Goal: Task Accomplishment & Management: Manage account settings

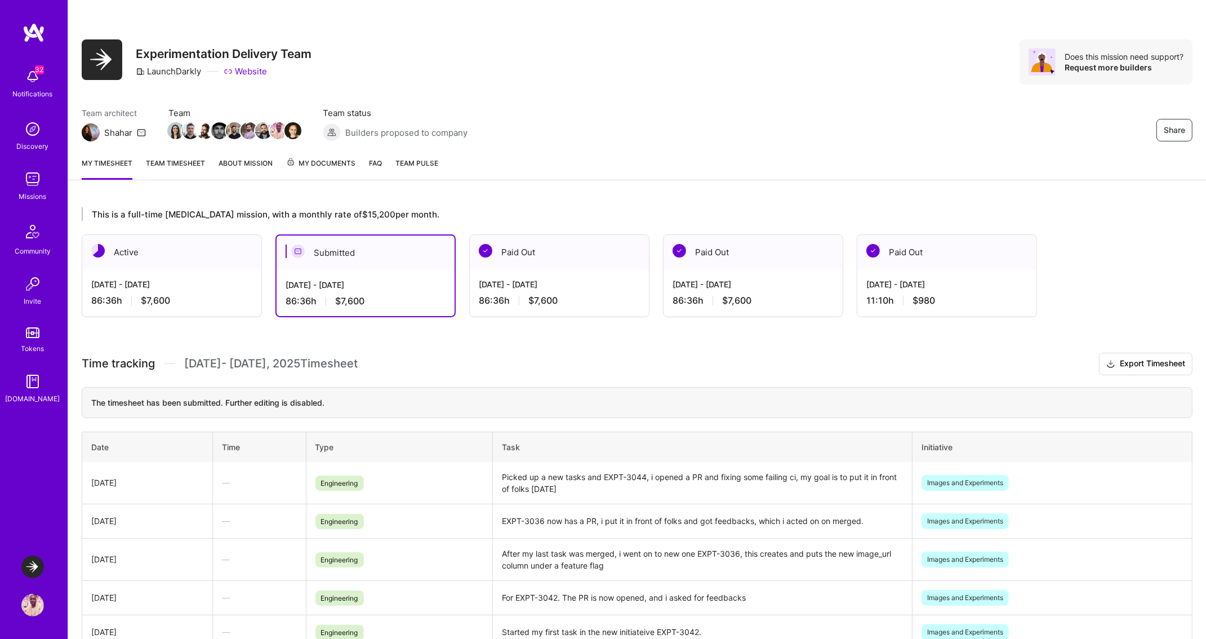
click at [32, 613] on img at bounding box center [32, 605] width 23 height 23
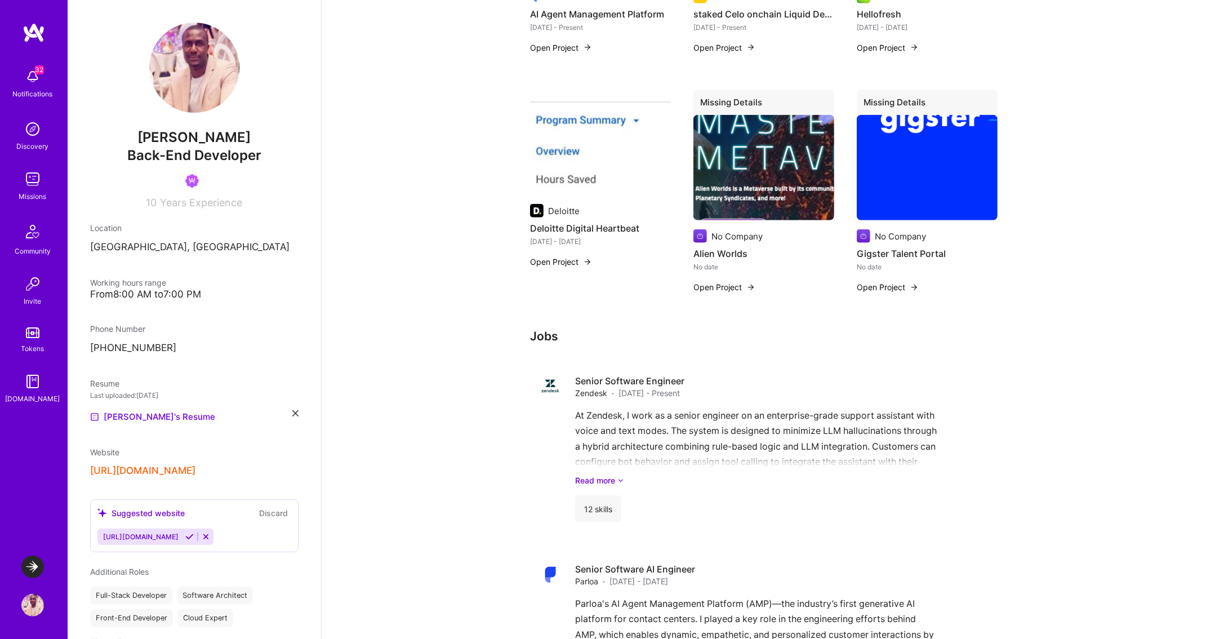
scroll to position [1013, 0]
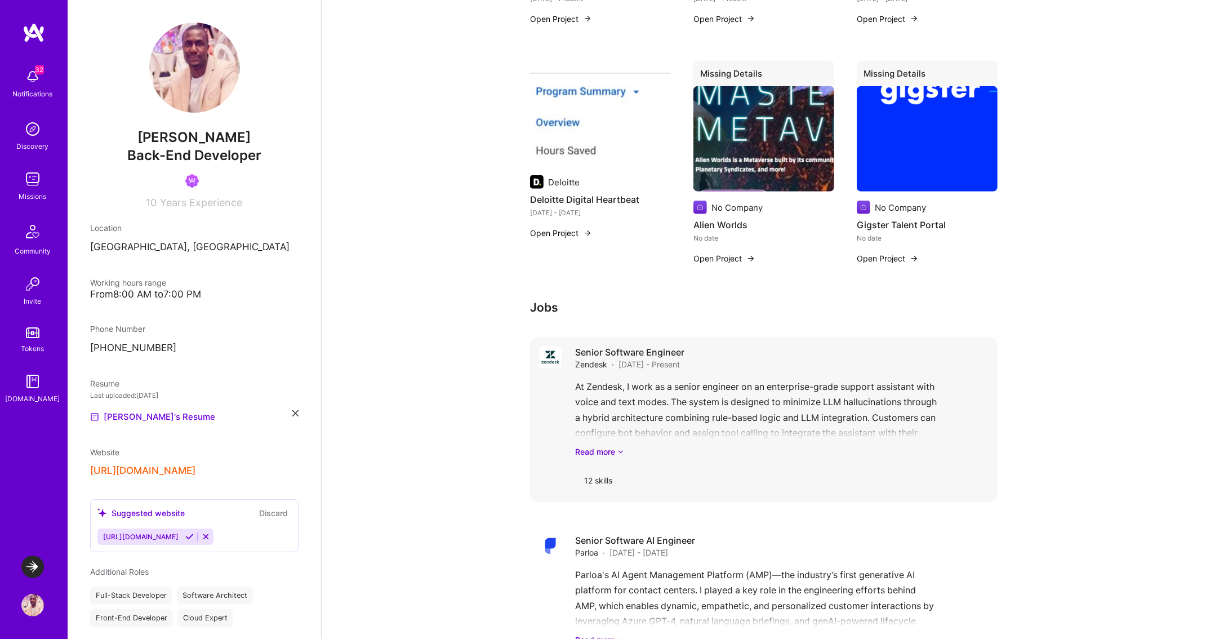
click at [937, 350] on div "Senior Software Engineer Zendesk · May 2025 - Present" at bounding box center [781, 358] width 413 height 24
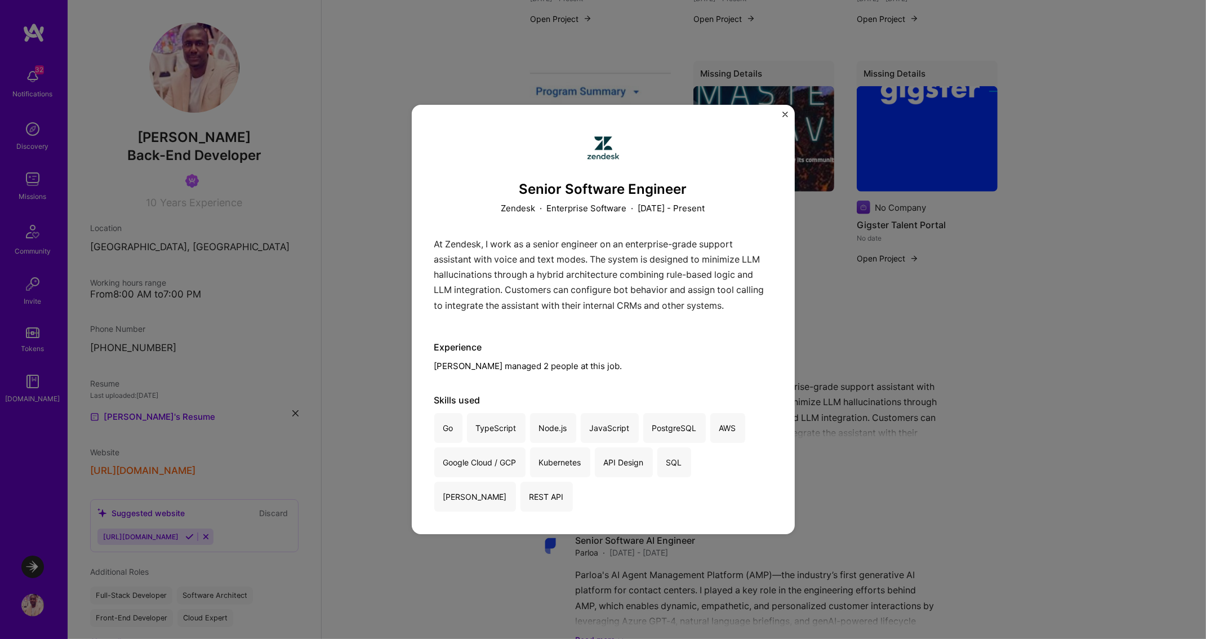
click at [1063, 270] on div "Senior Software Engineer Zendesk · Enterprise Software · May 2025 - Present At …" at bounding box center [603, 319] width 1206 height 639
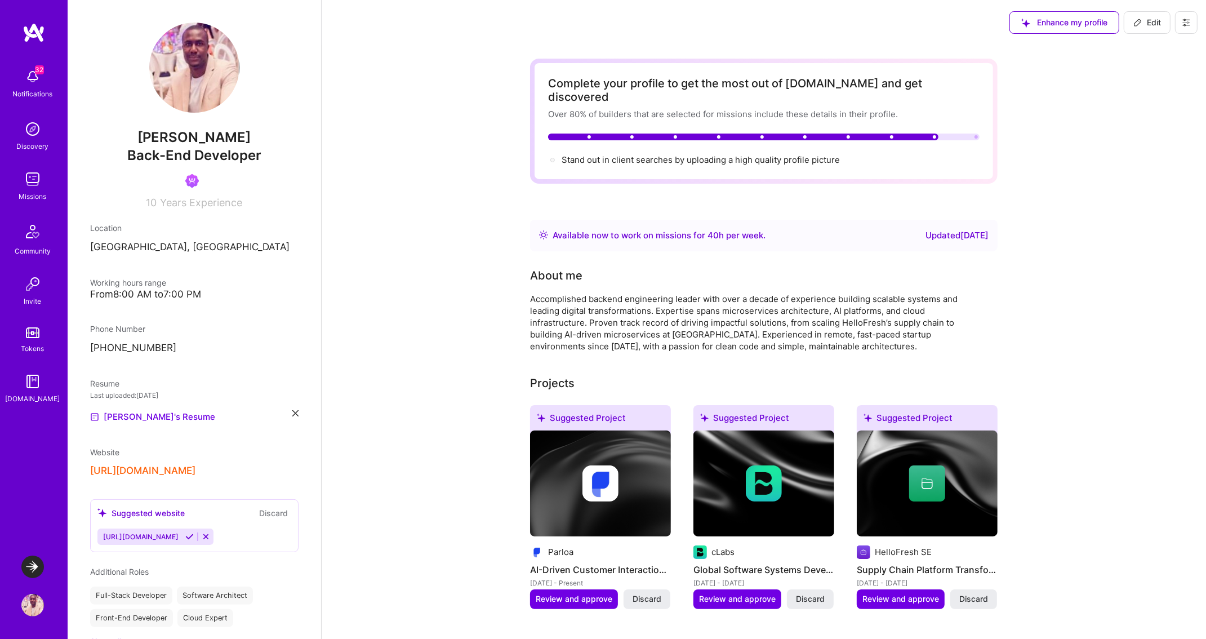
click at [1156, 20] on span "Edit" at bounding box center [1147, 22] width 28 height 11
select select "DE"
select select "Right Now"
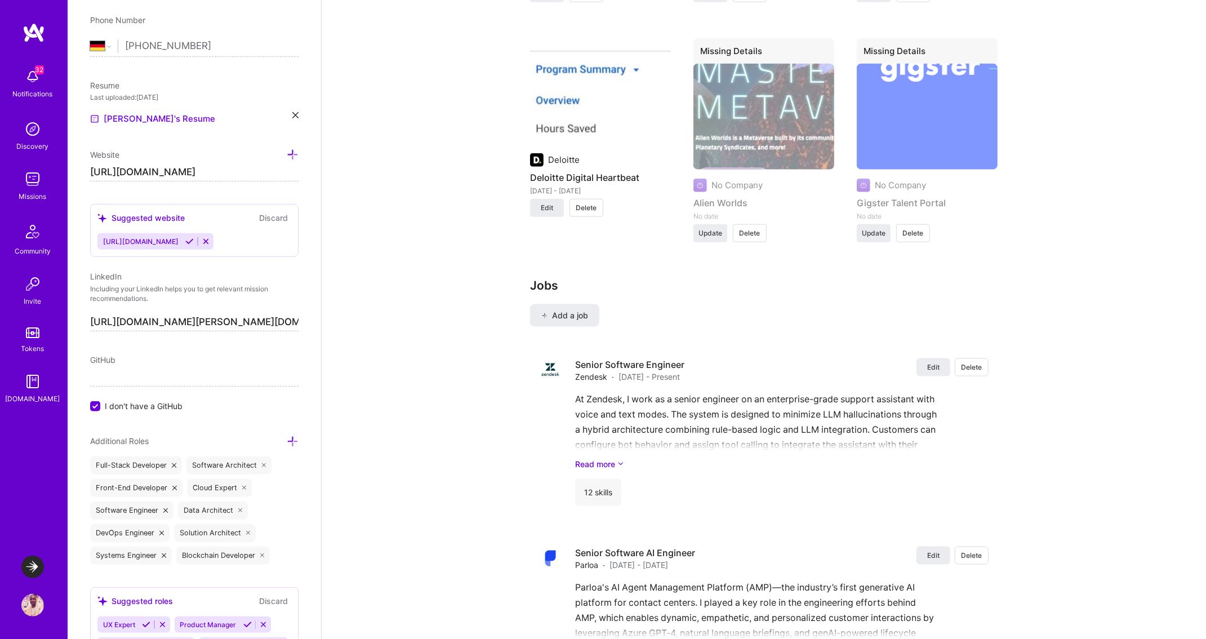
scroll to position [1587, 0]
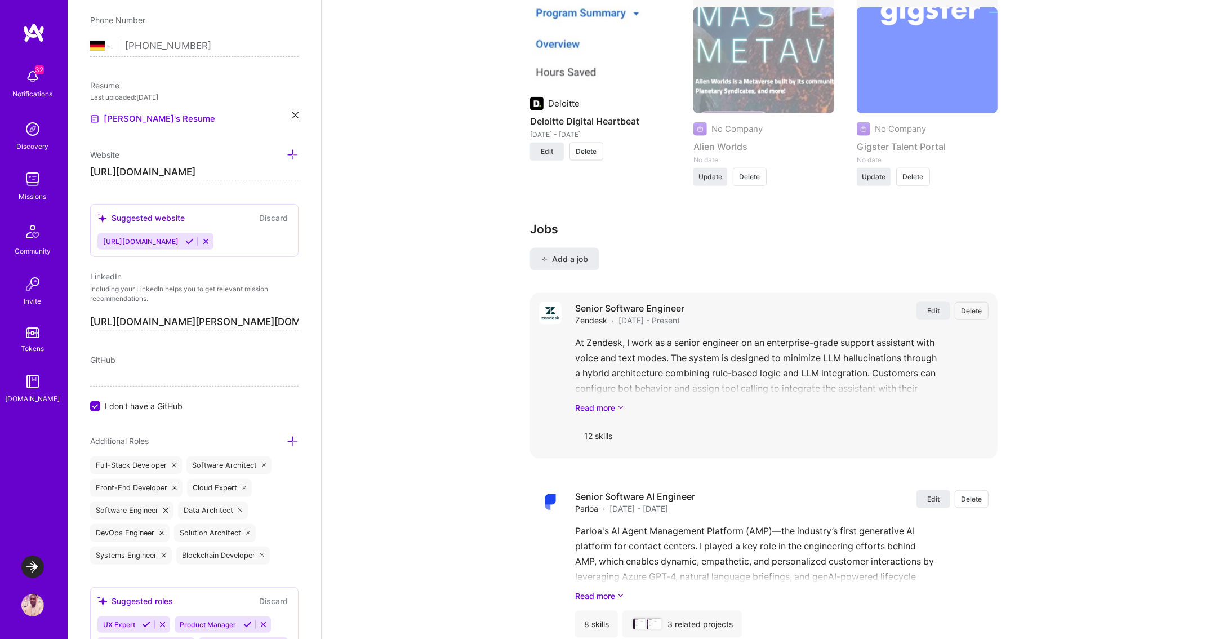
click at [974, 306] on span "Delete" at bounding box center [971, 311] width 21 height 10
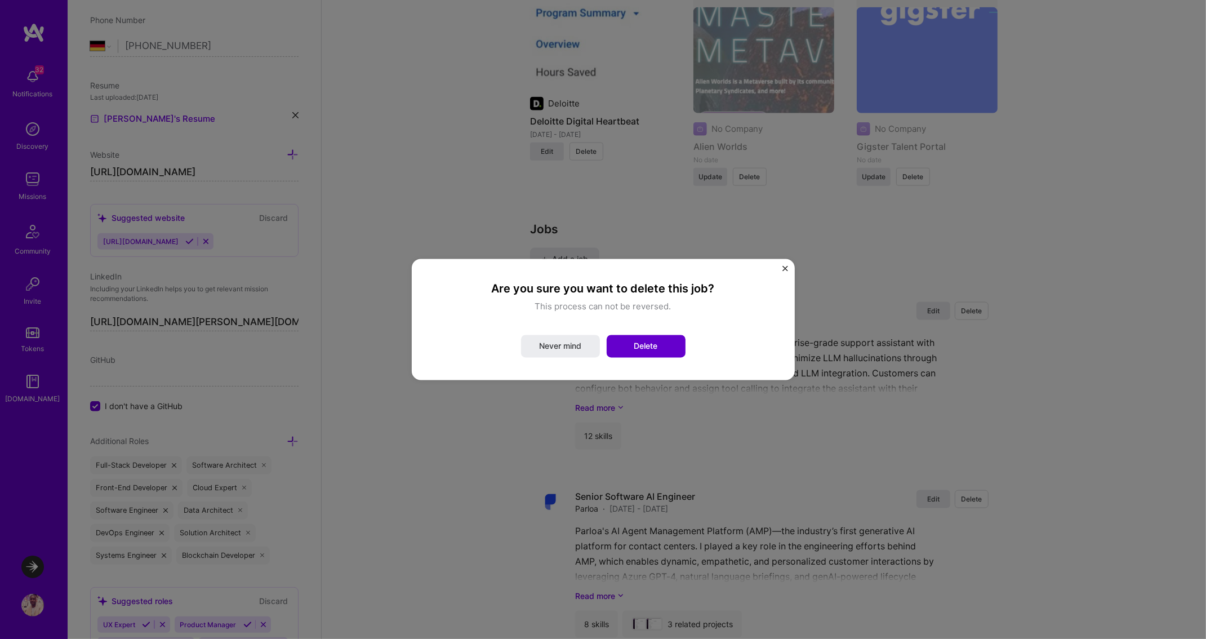
click at [657, 354] on button "Delete" at bounding box center [646, 346] width 79 height 23
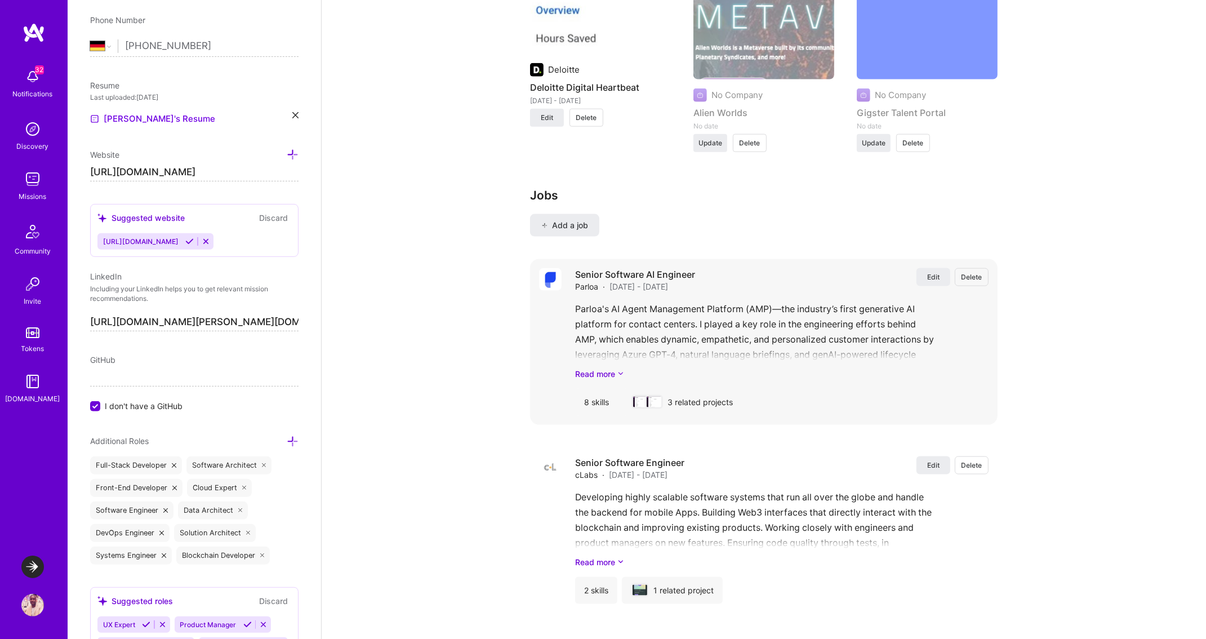
scroll to position [1623, 0]
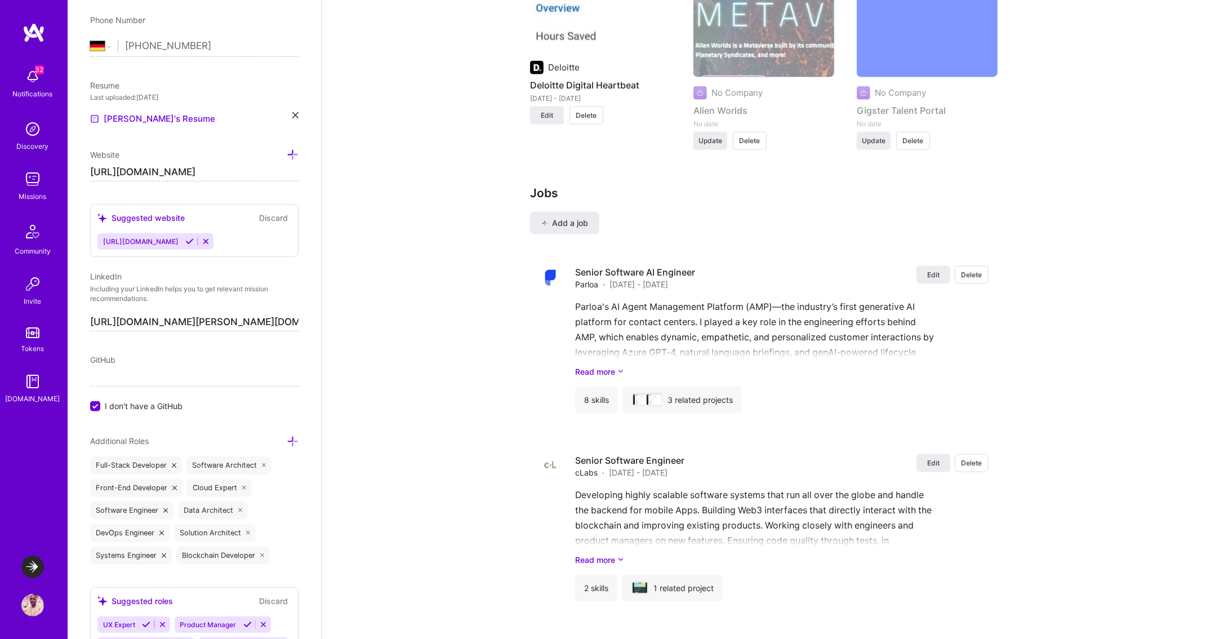
click at [250, 318] on input "https://linkedin.com/in/edwin.oronkwo" at bounding box center [194, 322] width 208 height 18
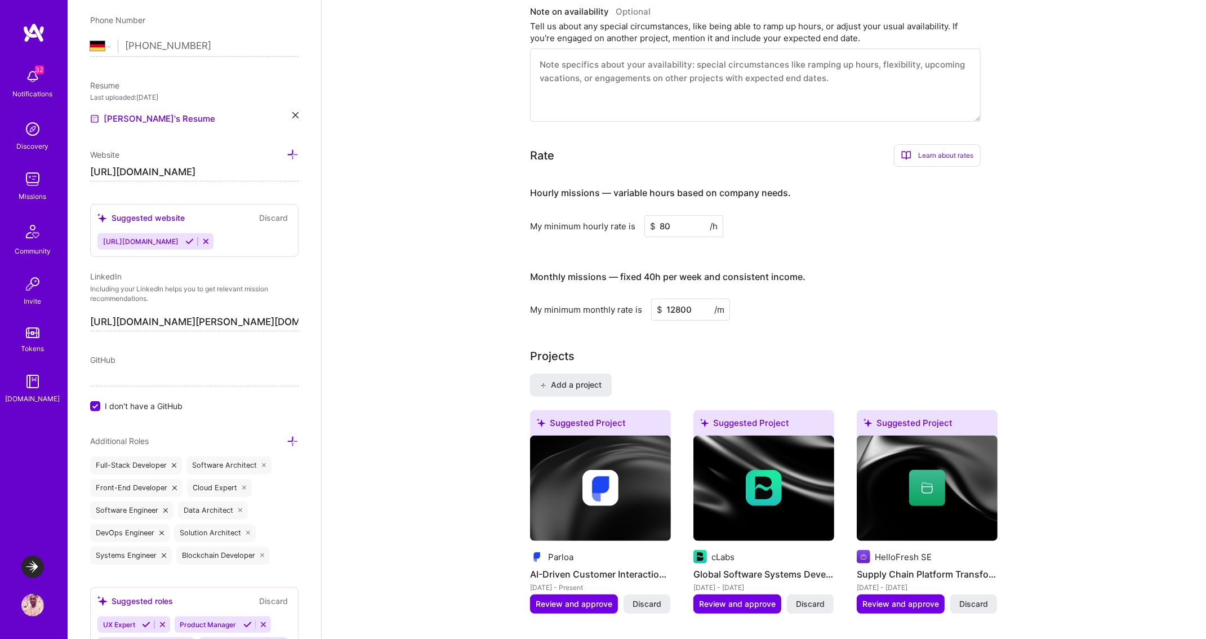
scroll to position [0, 0]
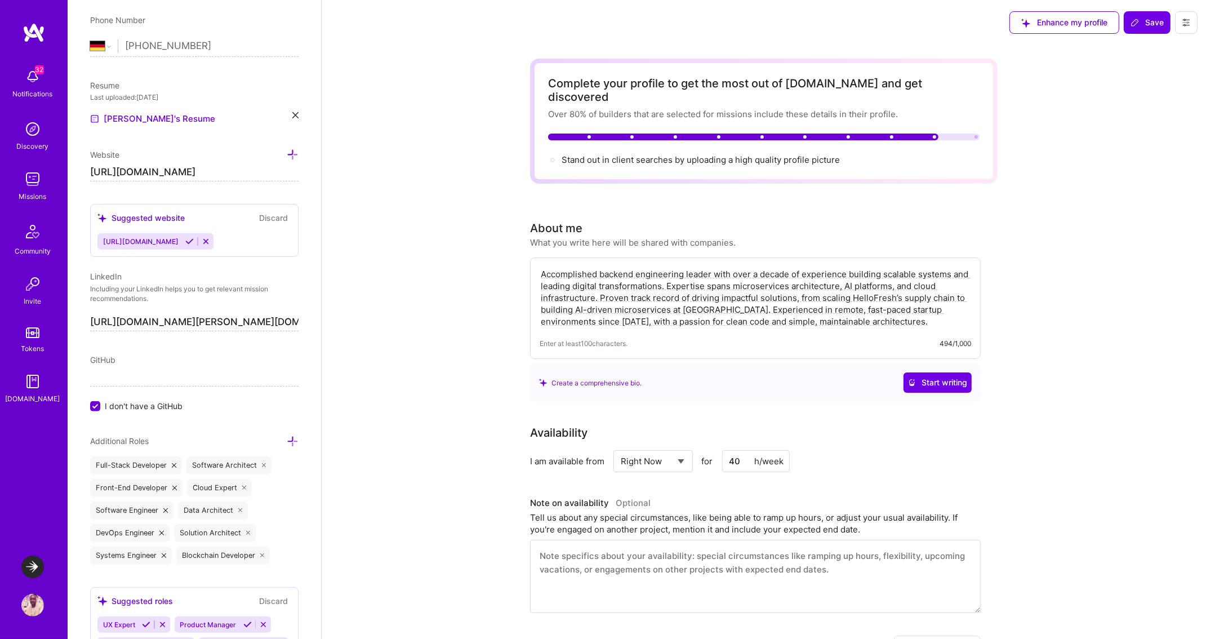
click at [263, 216] on button "Discard" at bounding box center [273, 217] width 35 height 13
click at [1154, 16] on button "Save" at bounding box center [1147, 22] width 47 height 23
click at [1137, 26] on icon at bounding box center [1134, 22] width 9 height 9
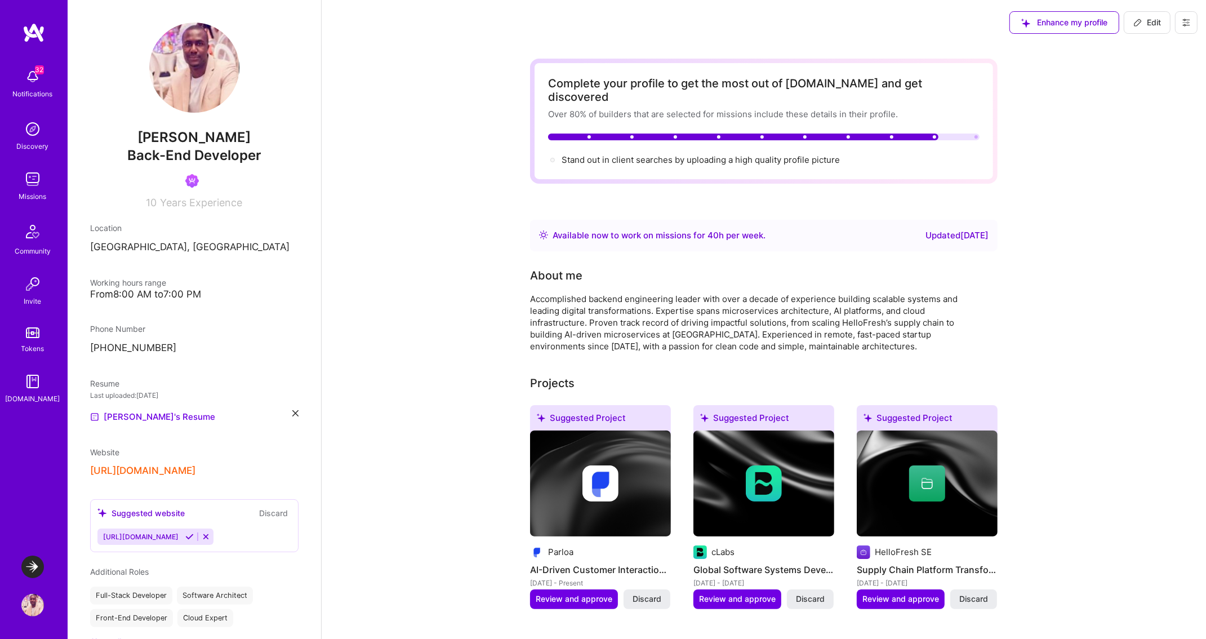
click at [31, 568] on img at bounding box center [32, 566] width 23 height 23
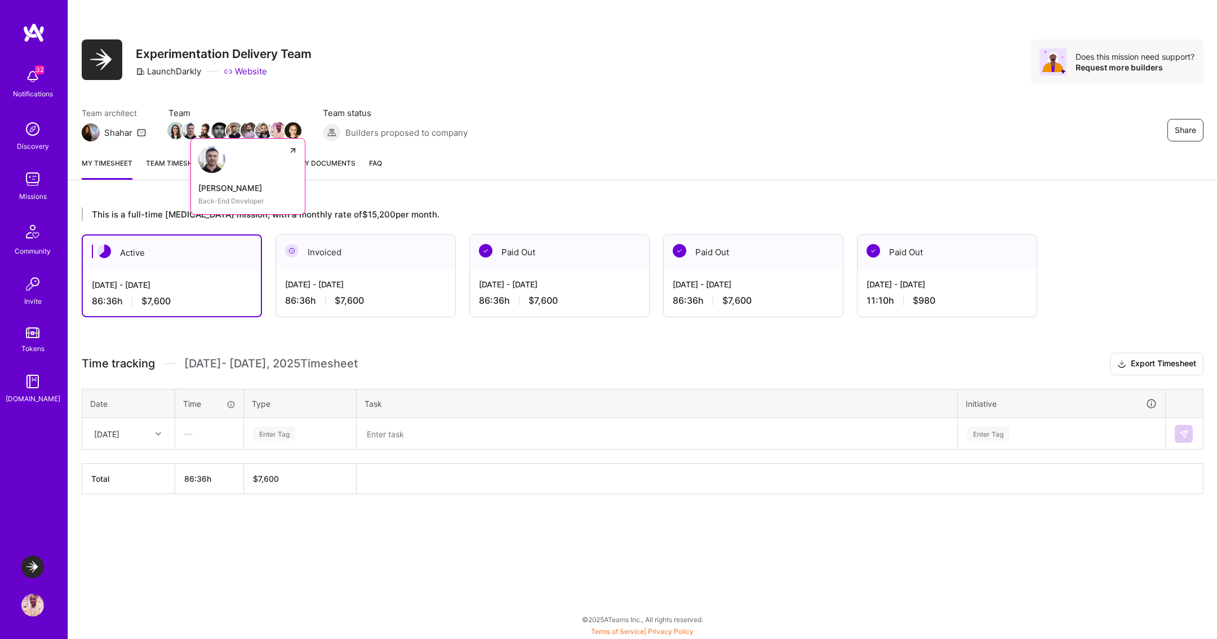
click at [193, 131] on img at bounding box center [190, 130] width 17 height 17
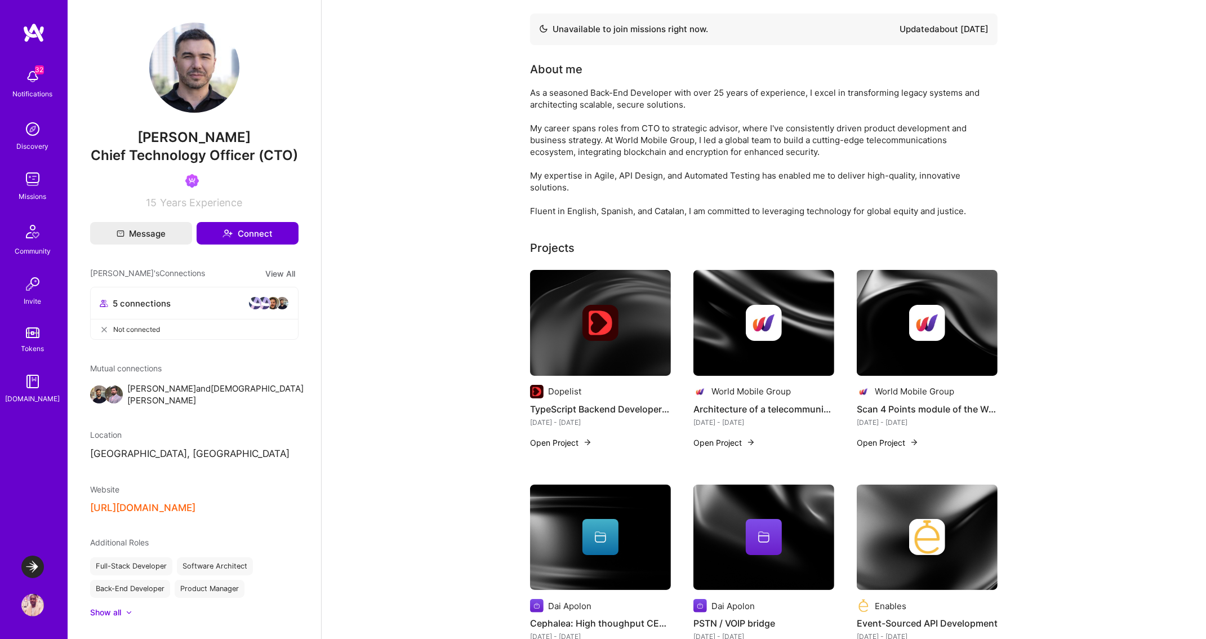
click at [25, 138] on img at bounding box center [32, 129] width 23 height 23
